Goal: Information Seeking & Learning: Check status

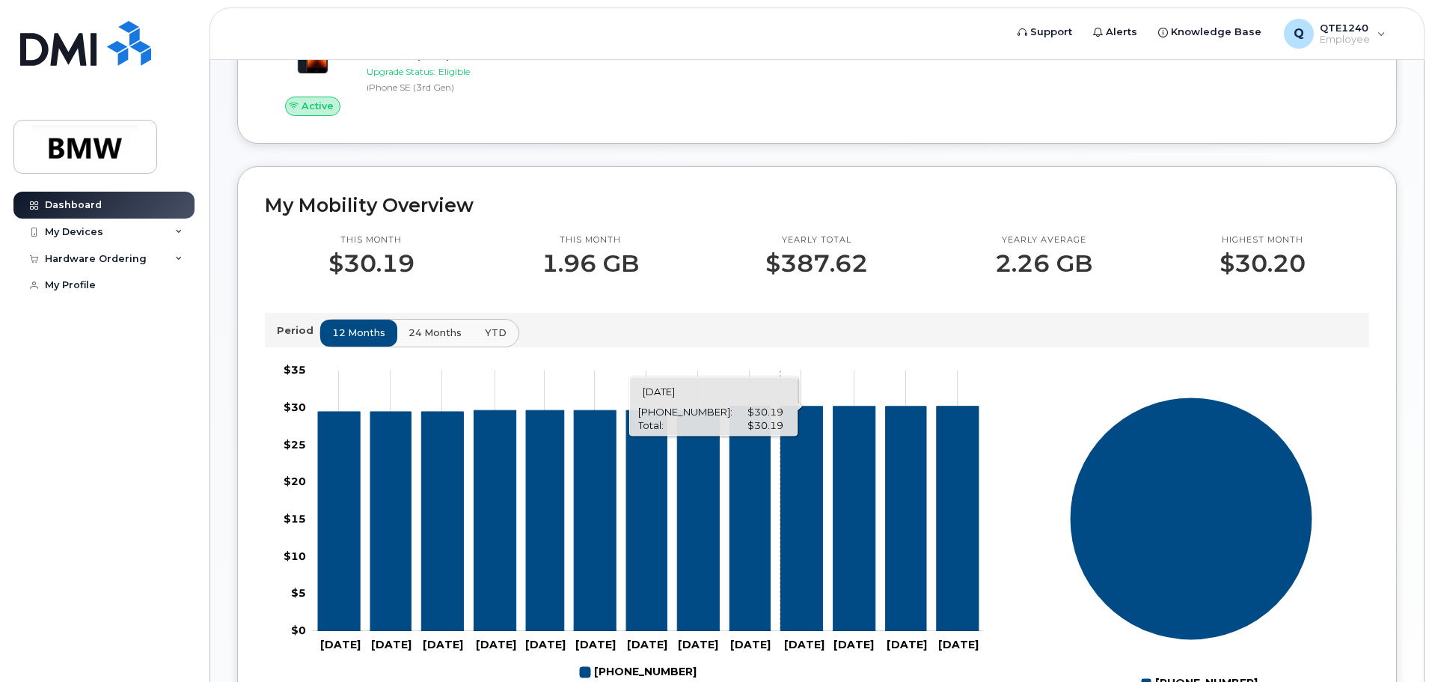
scroll to position [75, 0]
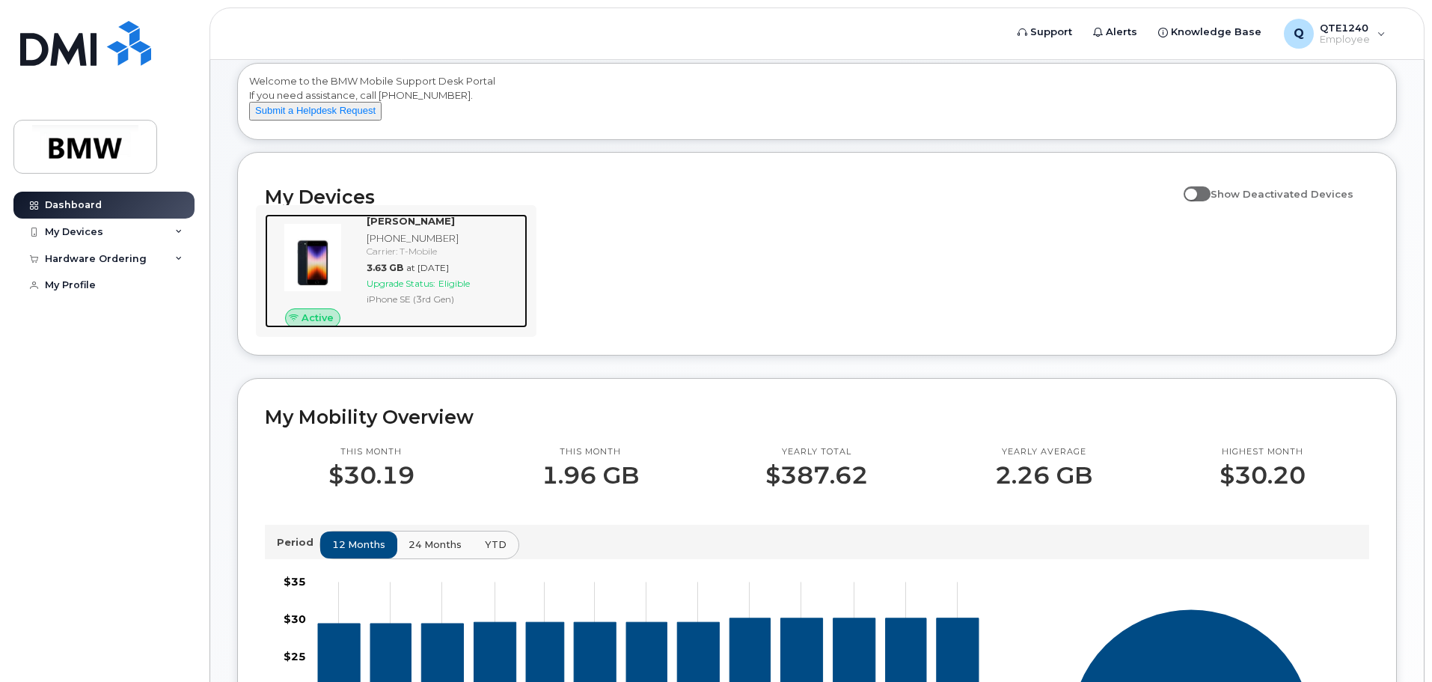
click at [444, 257] on div "Carrier: T-Mobile" at bounding box center [444, 251] width 155 height 13
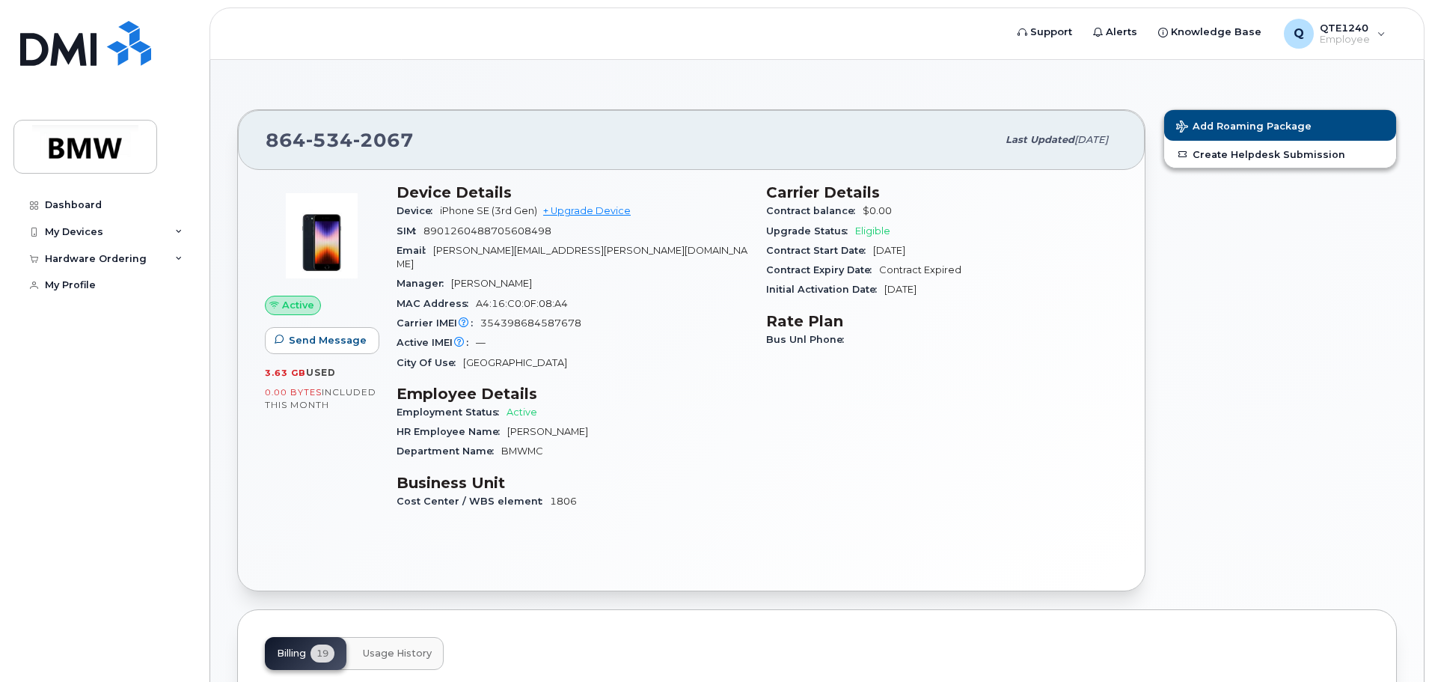
drag, startPoint x: 874, startPoint y: 250, endPoint x: 952, endPoint y: 251, distance: 77.8
click at [952, 251] on div "Contract Start Date Aug 28, 2023" at bounding box center [942, 250] width 352 height 19
click at [955, 326] on h3 "Rate Plan" at bounding box center [942, 321] width 352 height 18
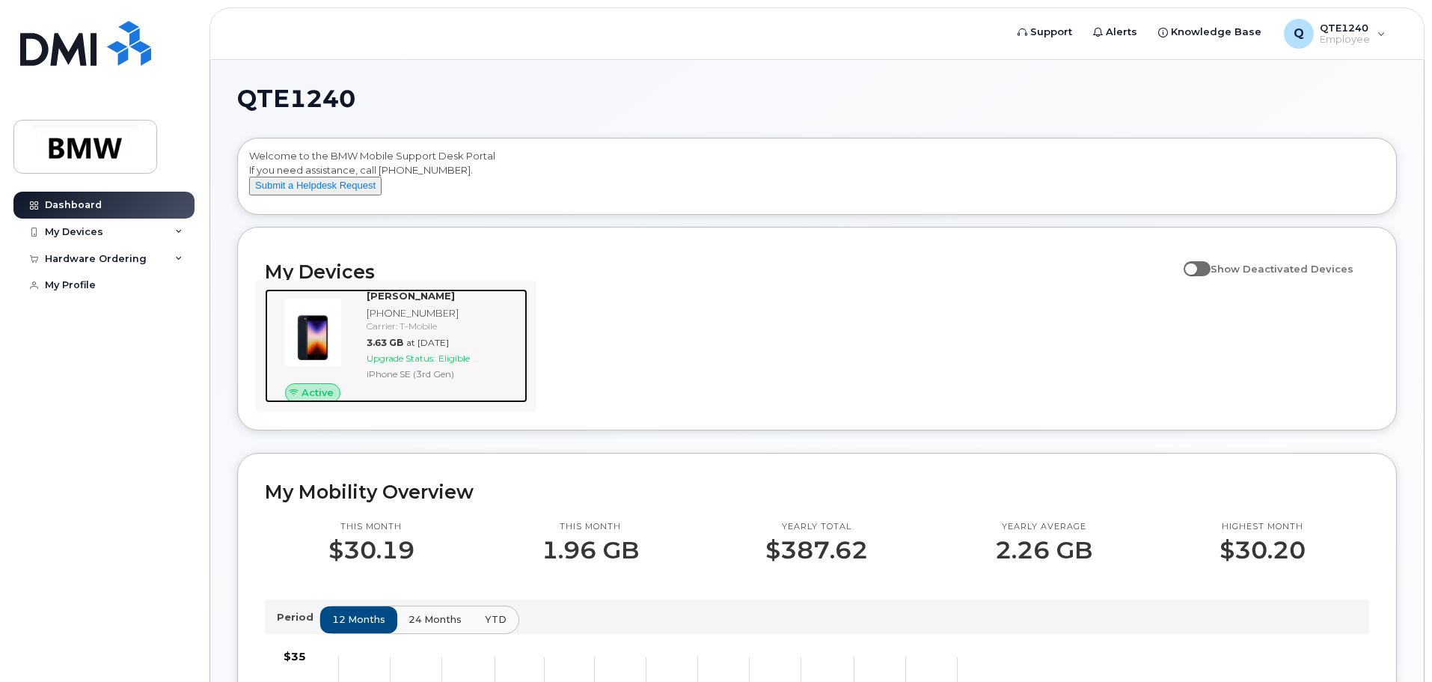
click at [459, 332] on div "Carrier: T-Mobile" at bounding box center [444, 325] width 155 height 13
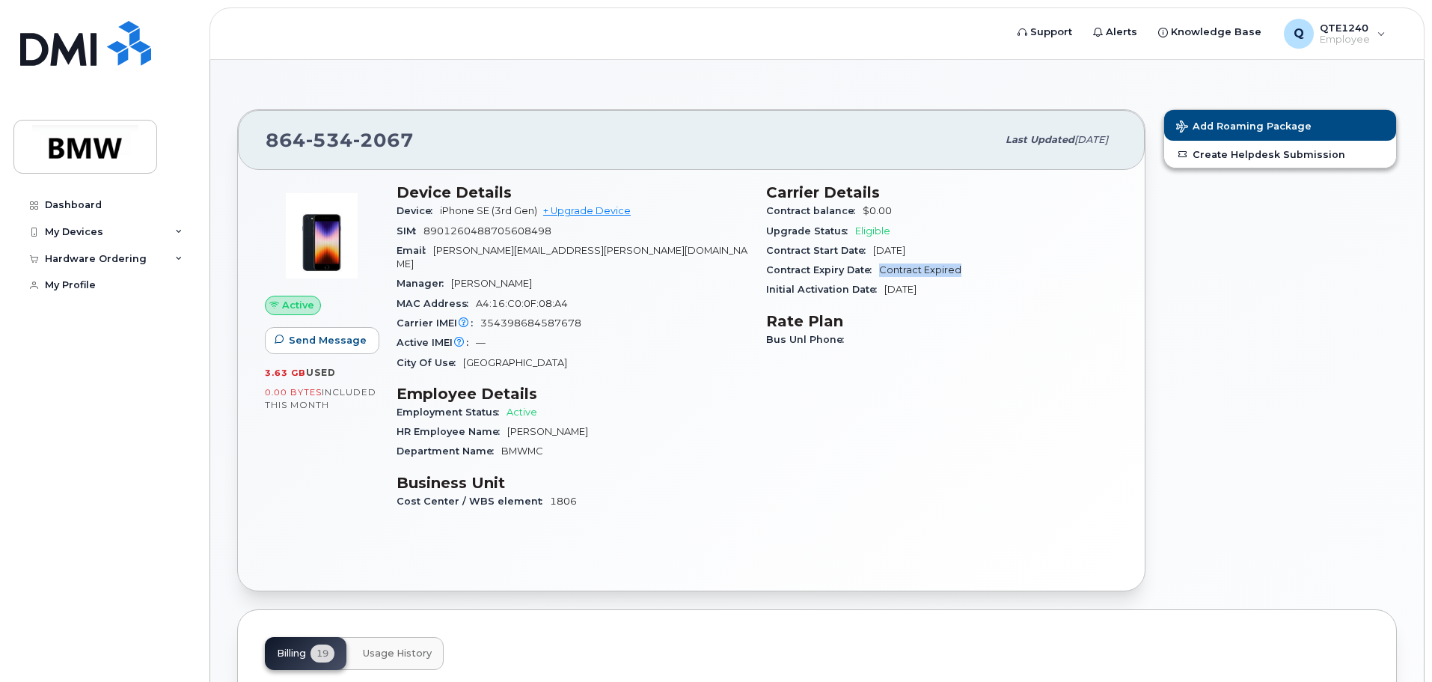
drag, startPoint x: 881, startPoint y: 270, endPoint x: 1040, endPoint y: 276, distance: 159.5
click at [1040, 276] on div "Contract Expiry Date Contract Expired" at bounding box center [942, 269] width 352 height 19
click at [1089, 339] on div "Bus Unl Phone" at bounding box center [942, 339] width 352 height 19
